Goal: Task Accomplishment & Management: Manage account settings

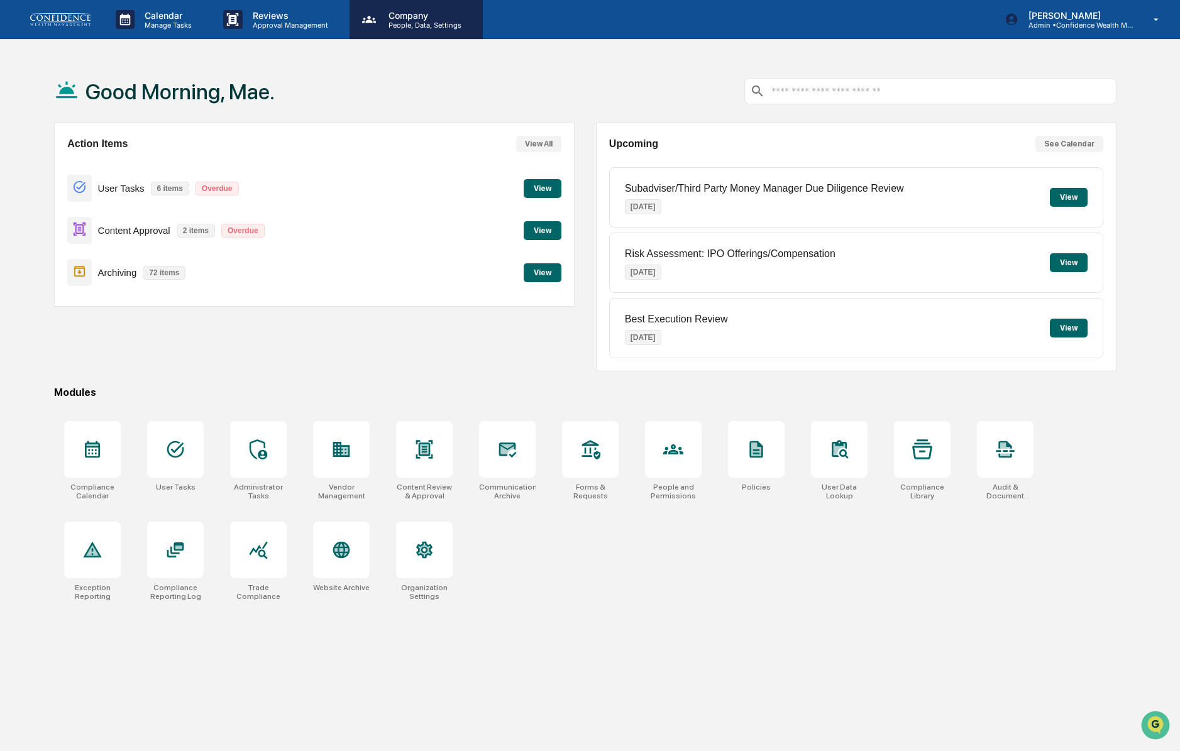
click at [414, 21] on p "People, Data, Settings" at bounding box center [422, 25] width 89 height 9
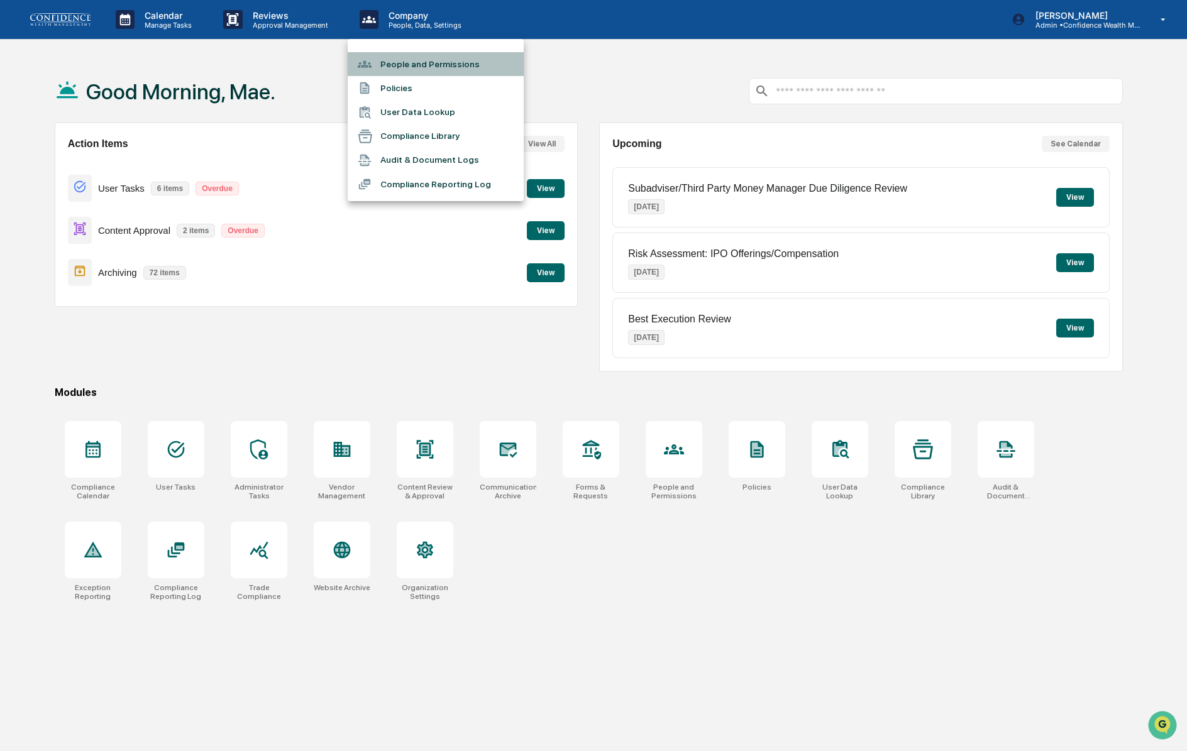
click at [411, 69] on li "People and Permissions" at bounding box center [436, 64] width 176 height 24
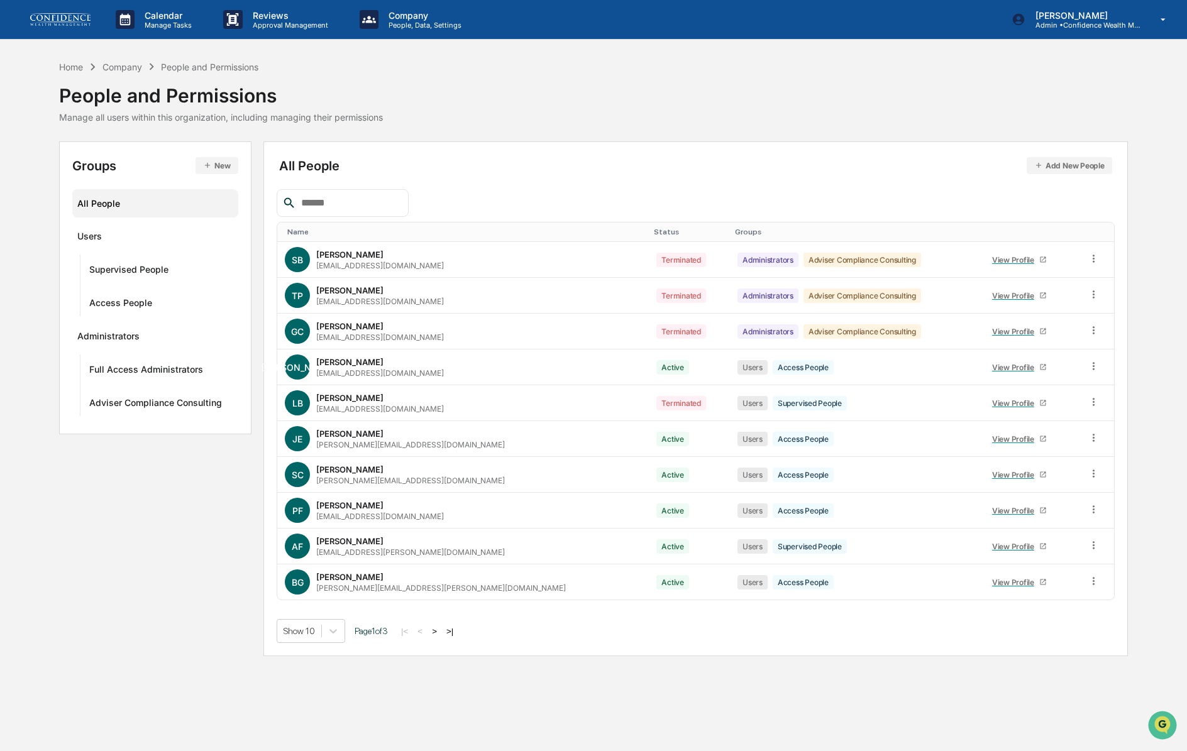
click at [654, 235] on div "Status" at bounding box center [689, 232] width 71 height 9
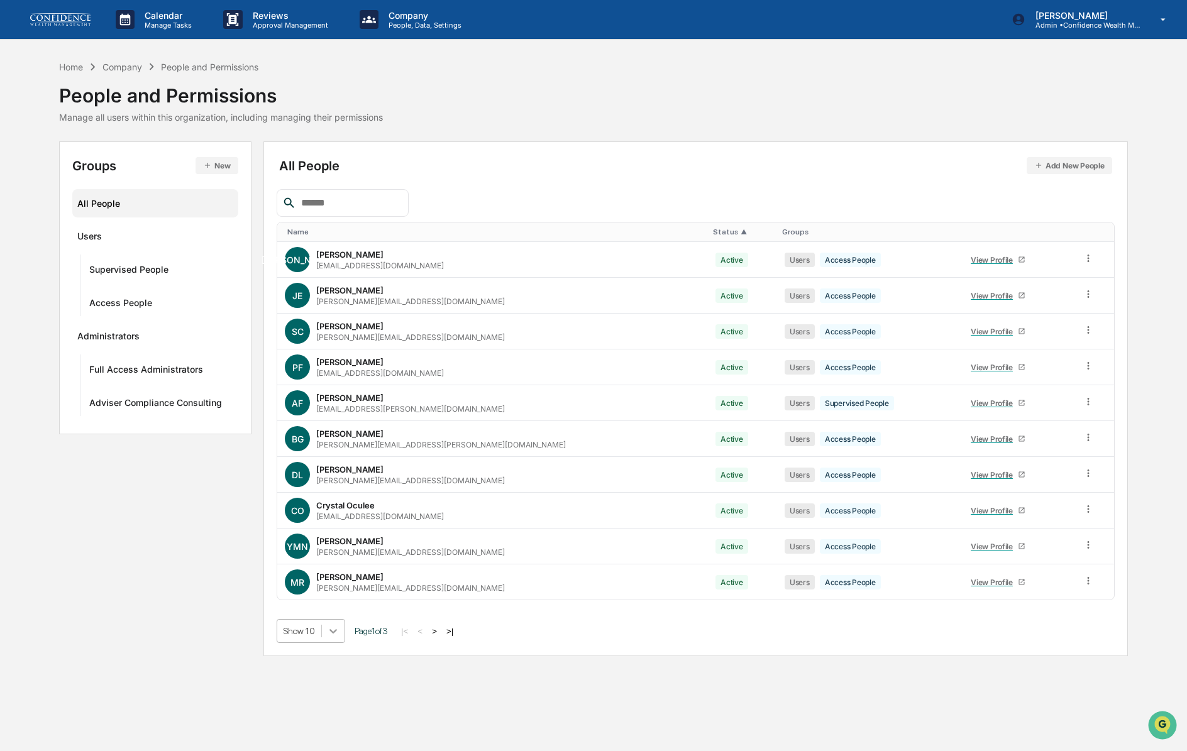
click at [338, 639] on div at bounding box center [333, 631] width 23 height 23
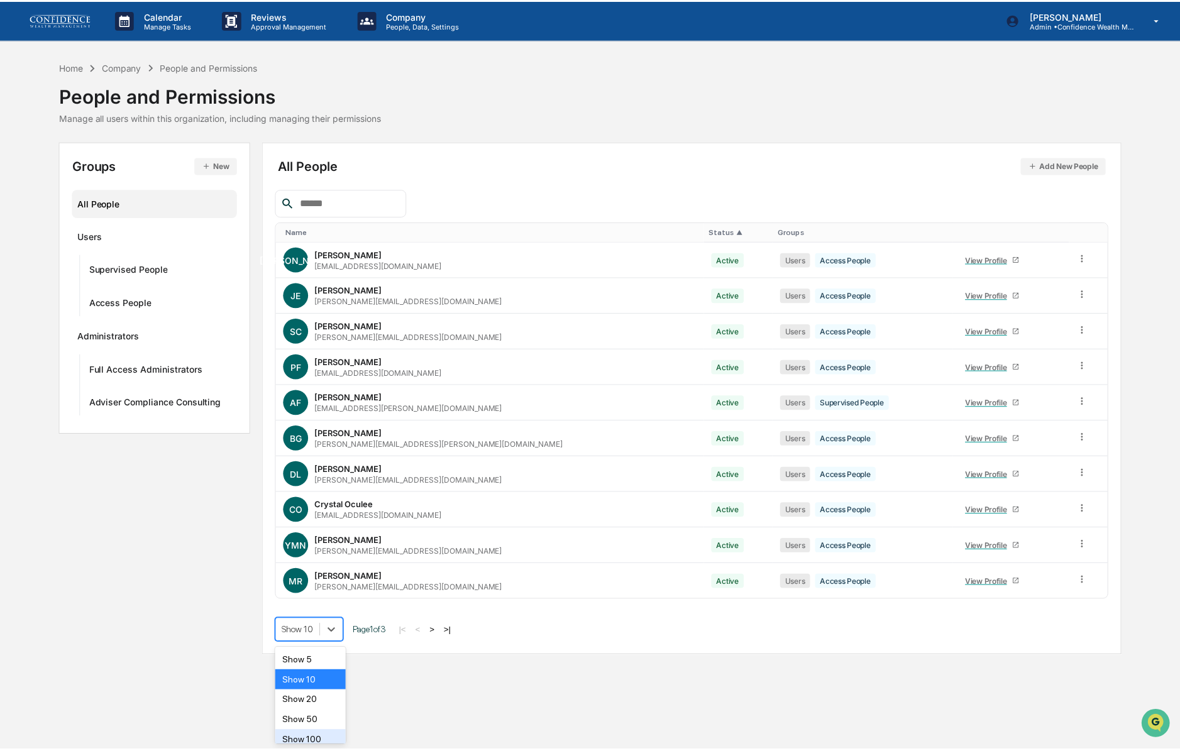
scroll to position [11, 0]
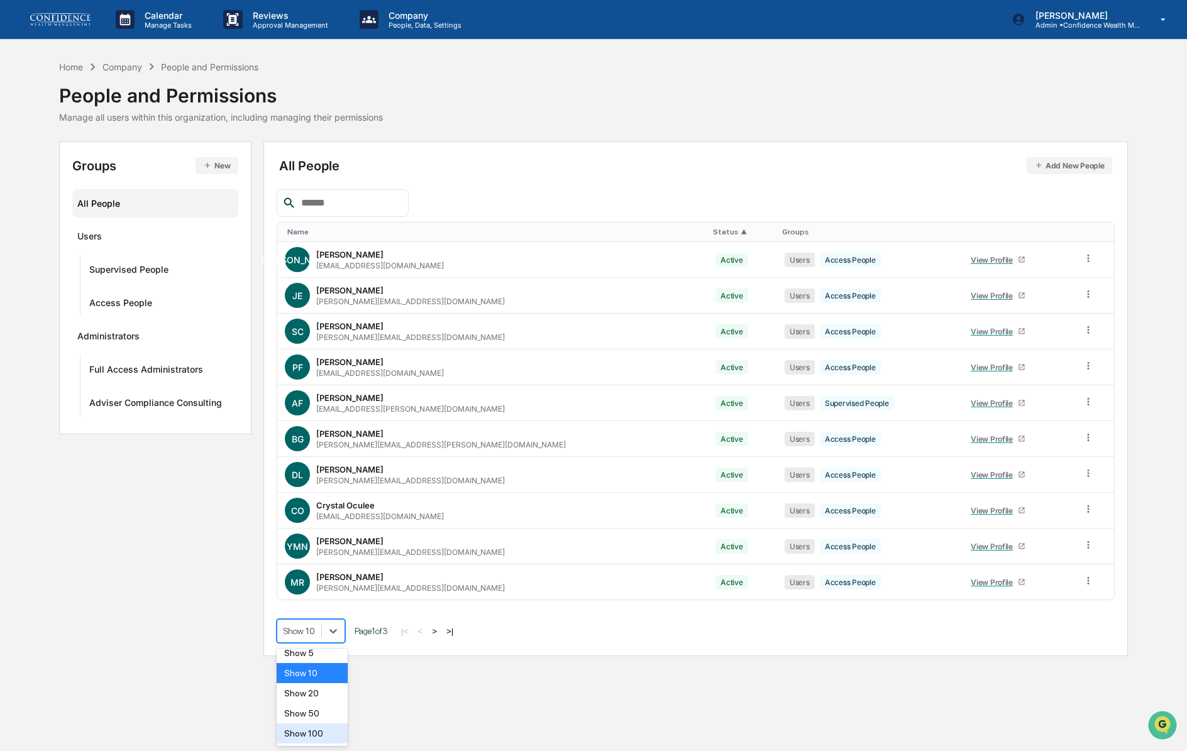
click at [332, 735] on div "Show 100" at bounding box center [312, 734] width 71 height 20
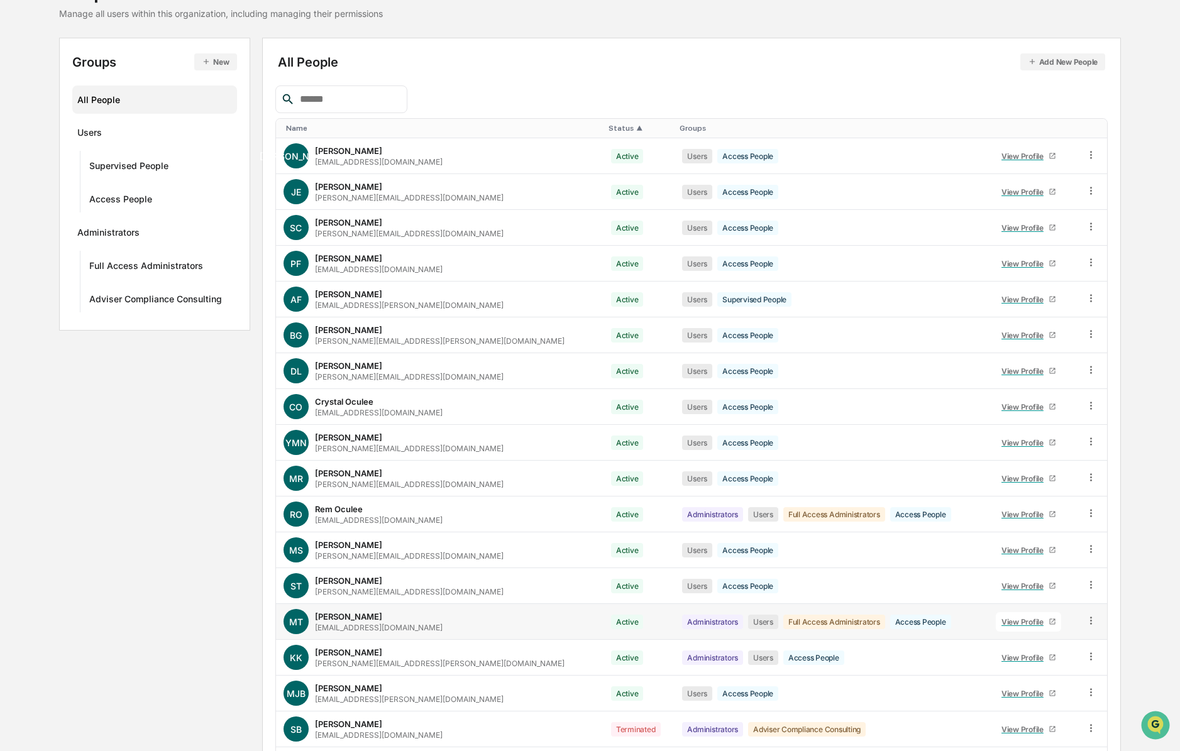
scroll to position [102, 0]
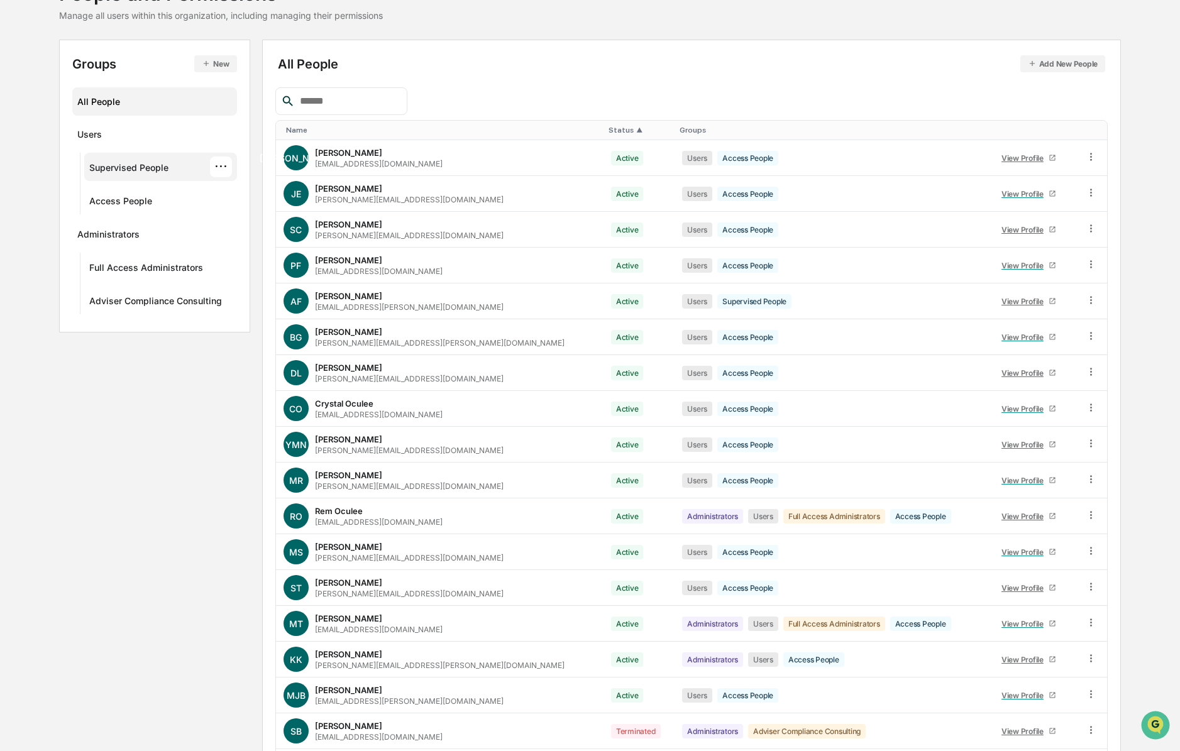
click at [113, 170] on div "Supervised People" at bounding box center [128, 169] width 79 height 15
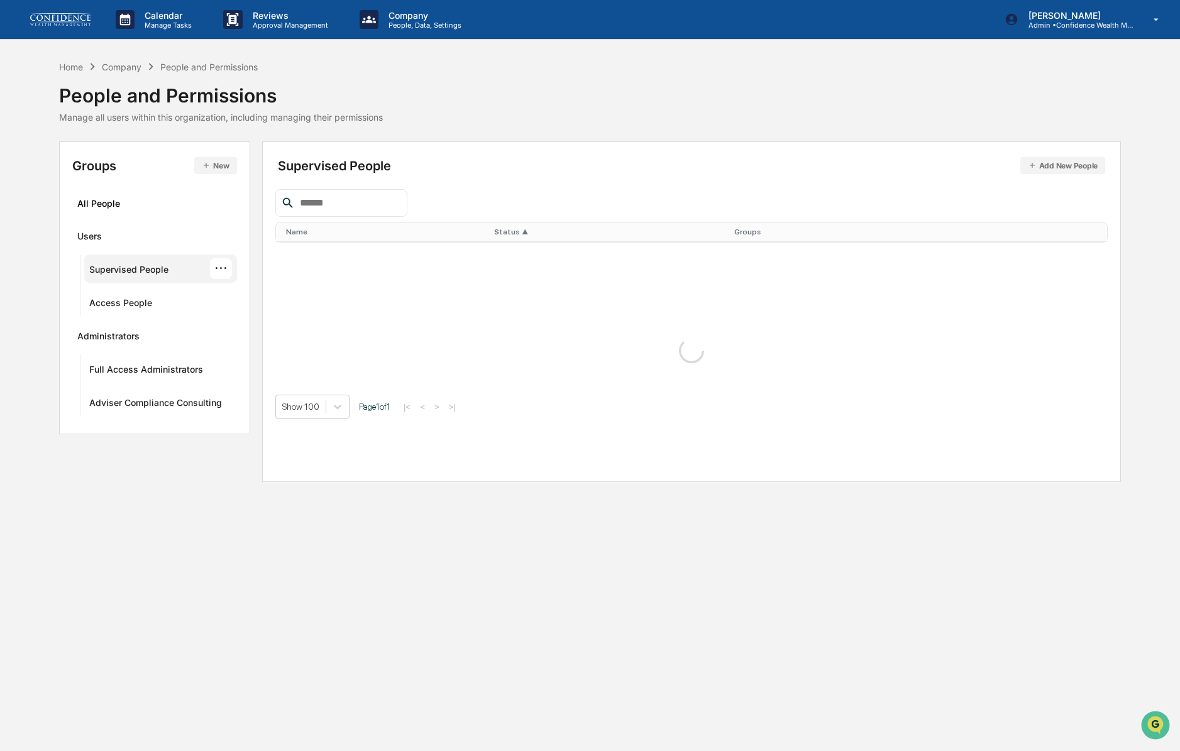
scroll to position [0, 0]
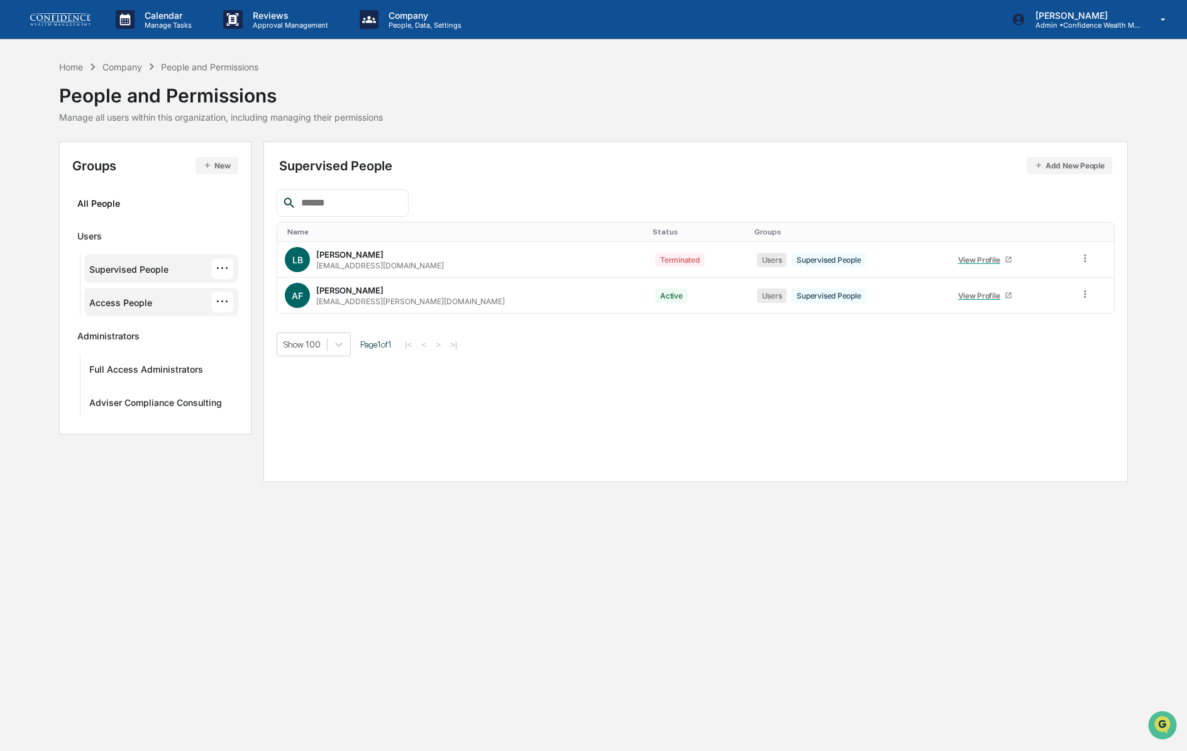
click at [165, 302] on div "Access People ···" at bounding box center [160, 302] width 143 height 21
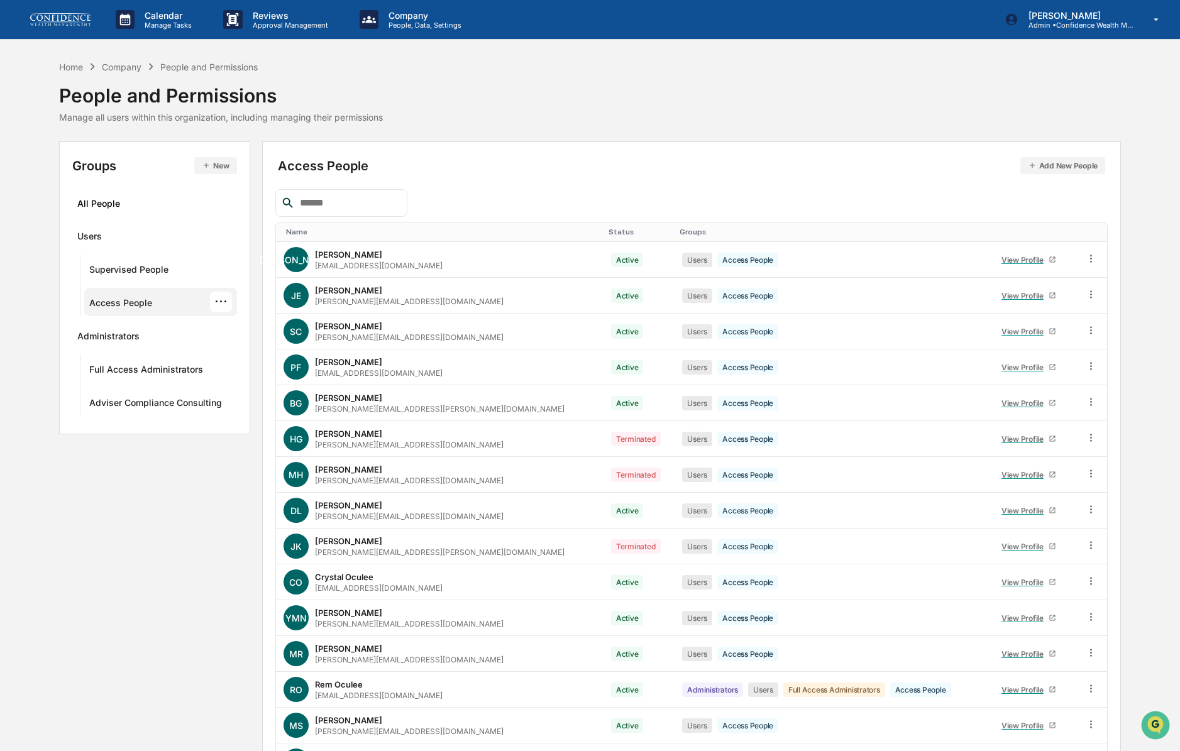
click at [468, 175] on div "Access People Add New People Name Status Groups [PERSON_NAME] Aytayan [EMAIL_AD…" at bounding box center [691, 560] width 832 height 811
click at [1077, 163] on button "Add New People" at bounding box center [1062, 165] width 85 height 17
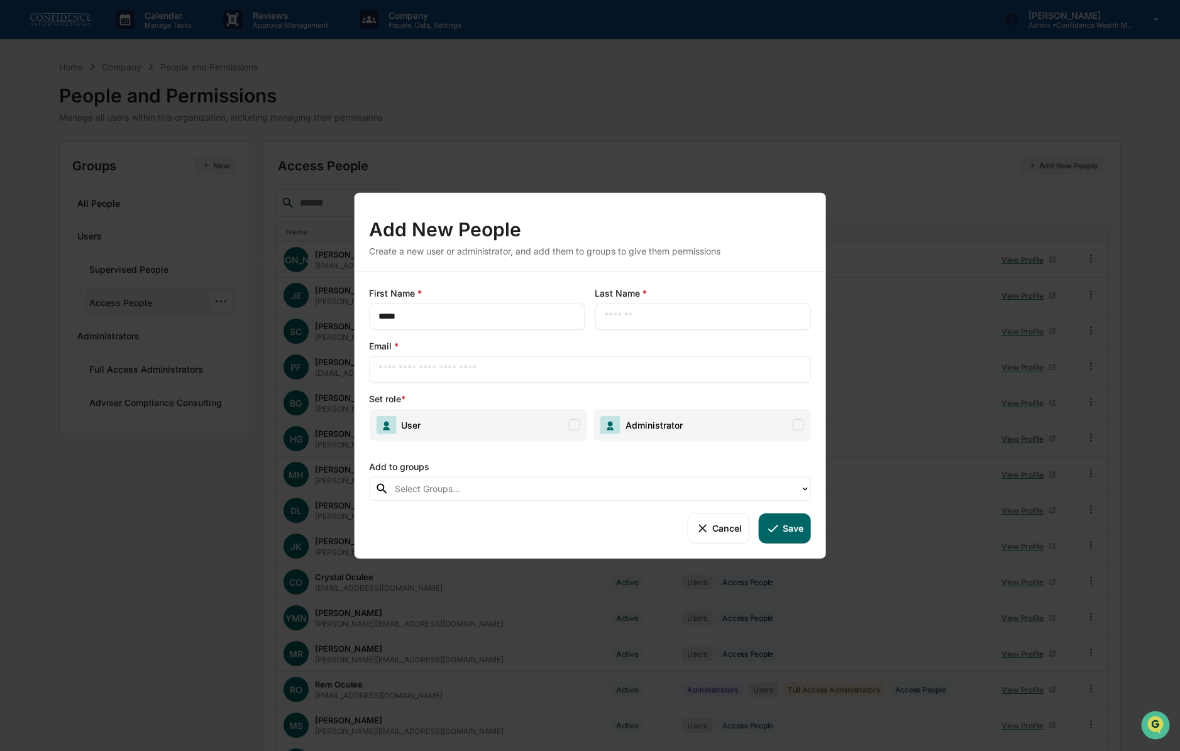
type input "*****"
type input "****"
click at [559, 374] on input "text" at bounding box center [589, 369] width 423 height 13
paste input "**********"
type input "**********"
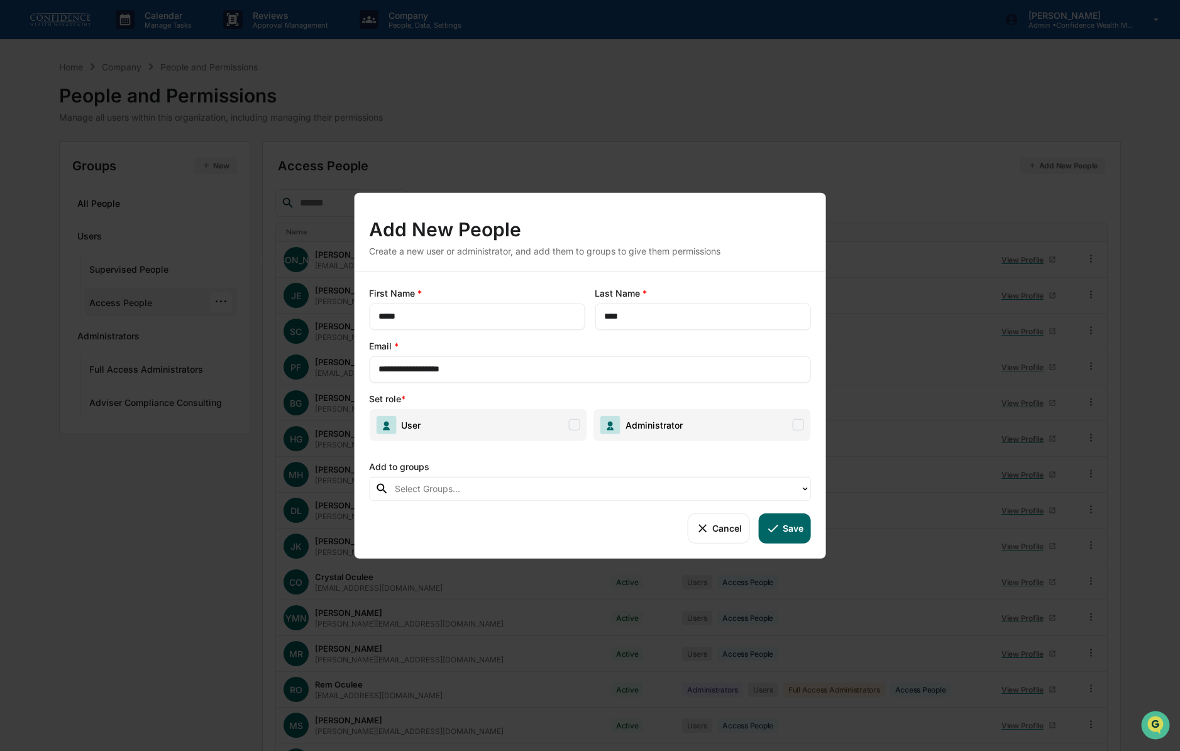
click at [463, 424] on span "User" at bounding box center [478, 425] width 218 height 32
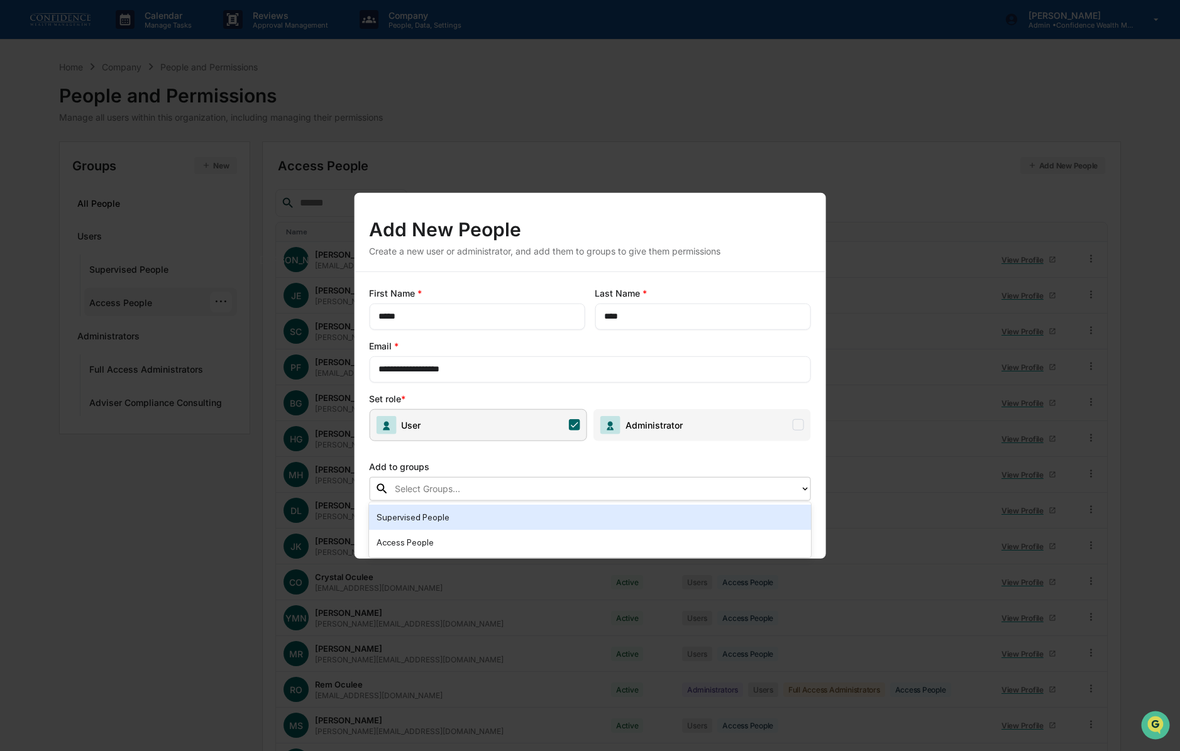
click at [539, 493] on div at bounding box center [594, 489] width 399 height 14
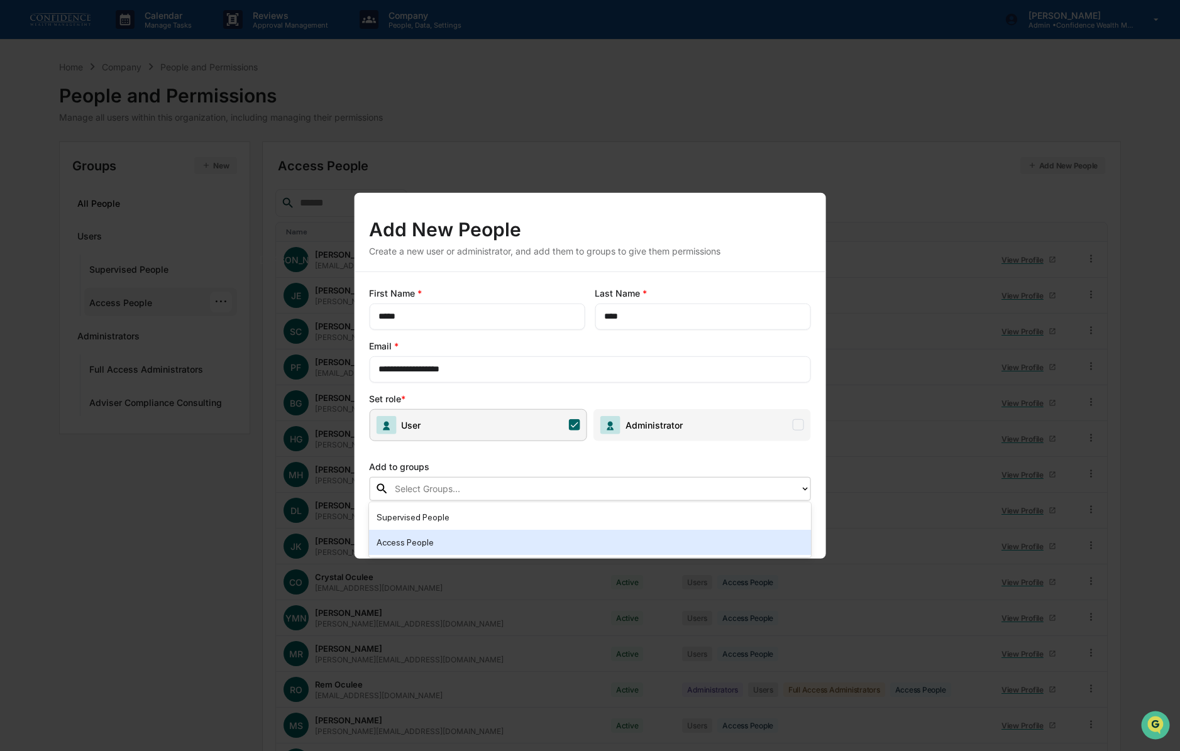
click at [543, 543] on div "Access People" at bounding box center [590, 542] width 427 height 15
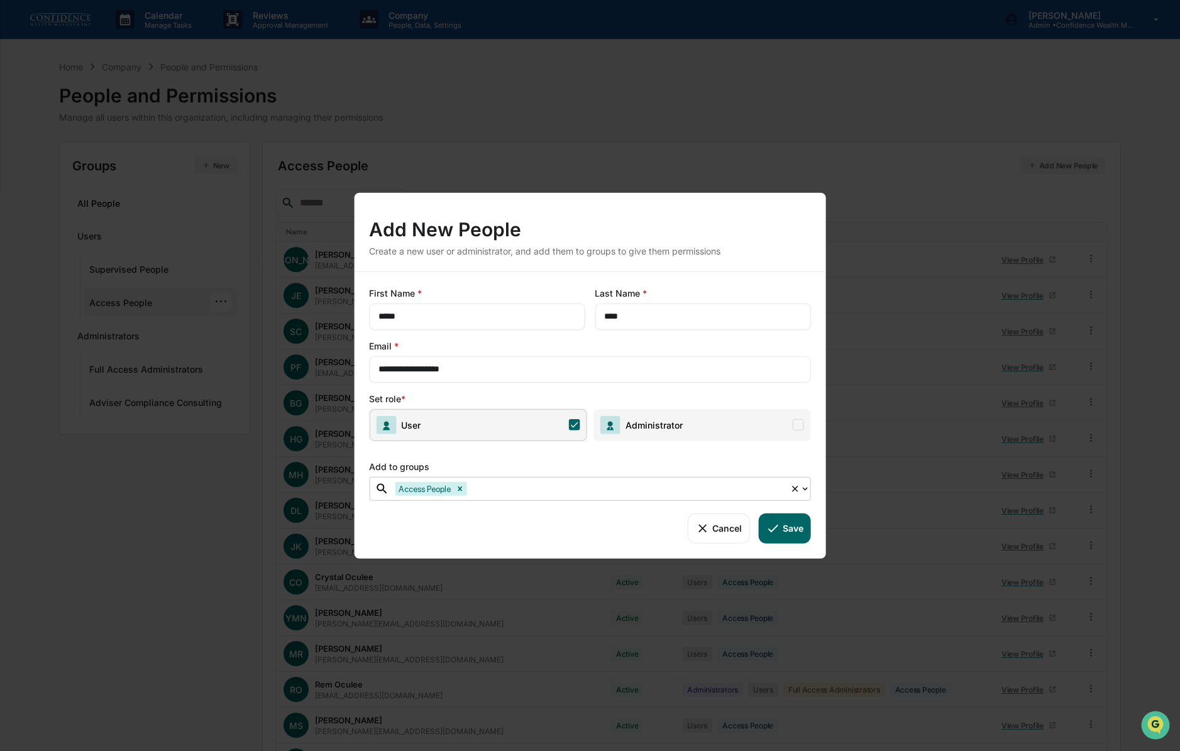
click at [792, 527] on button "Save" at bounding box center [785, 528] width 52 height 30
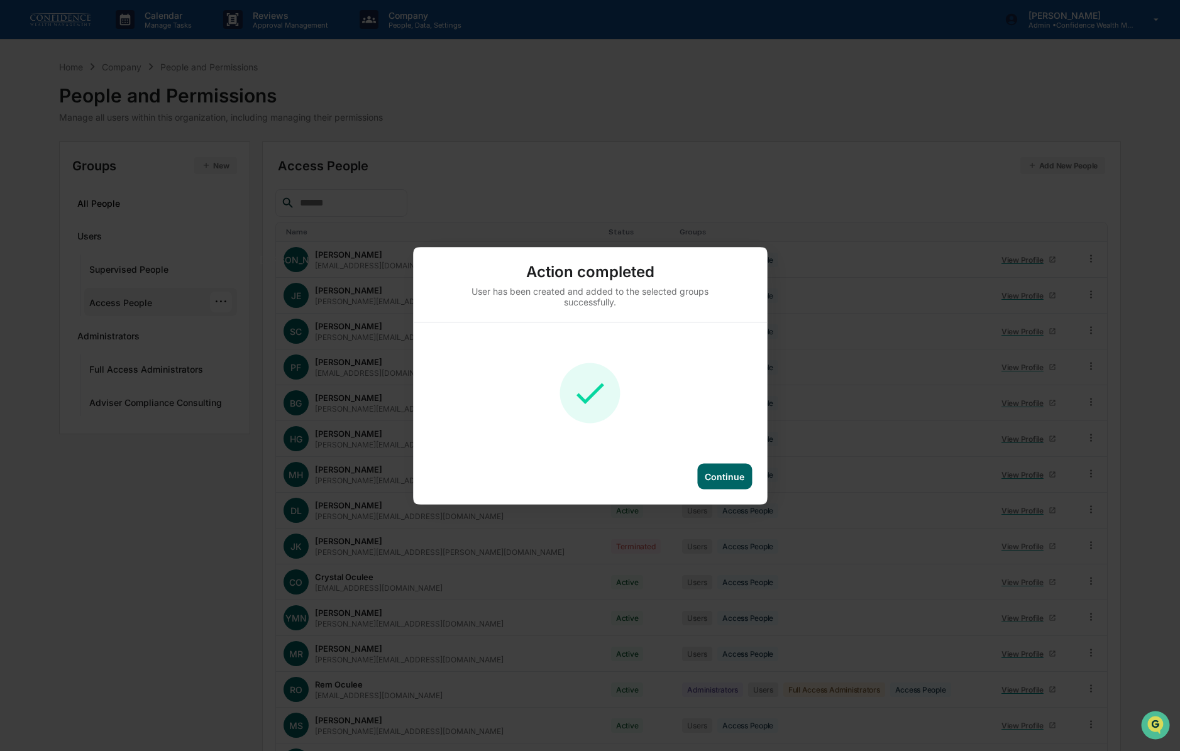
click at [728, 479] on div "Continue" at bounding box center [725, 476] width 40 height 11
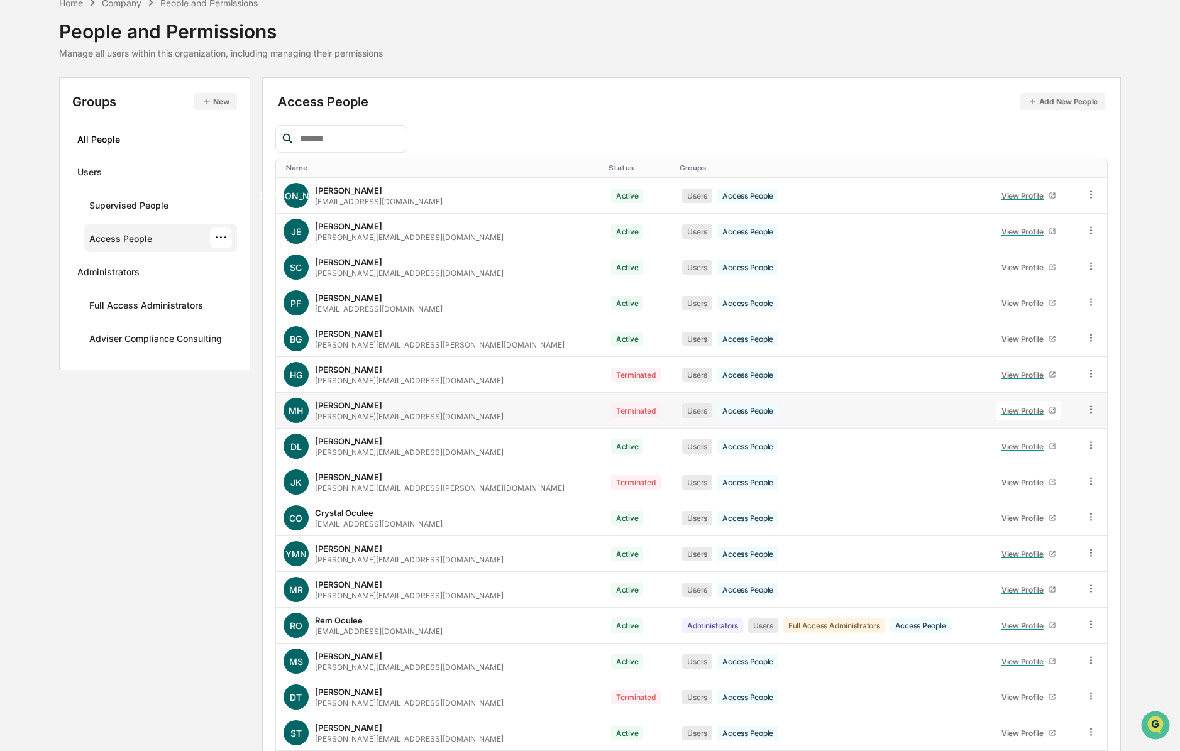
scroll to position [73, 0]
